Goal: Navigation & Orientation: Go to known website

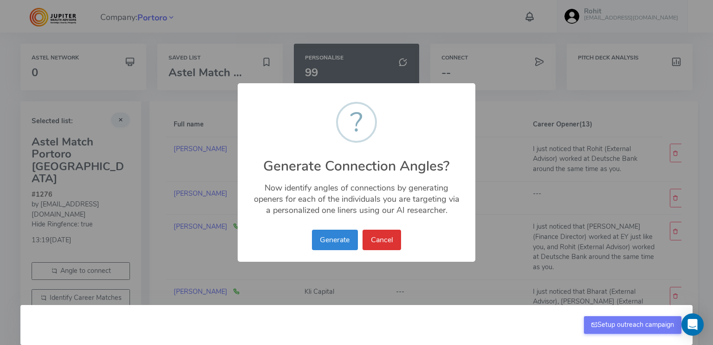
scroll to position [9, 0]
